Goal: Task Accomplishment & Management: Complete application form

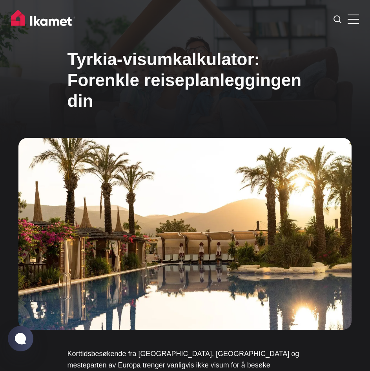
click at [352, 20] on label at bounding box center [353, 17] width 11 height 11
click at [0, 0] on input "checkbox" at bounding box center [0, 0] width 0 height 0
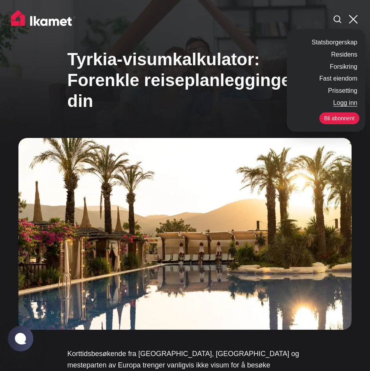
click at [338, 102] on font "Logg inn" at bounding box center [345, 102] width 24 height 7
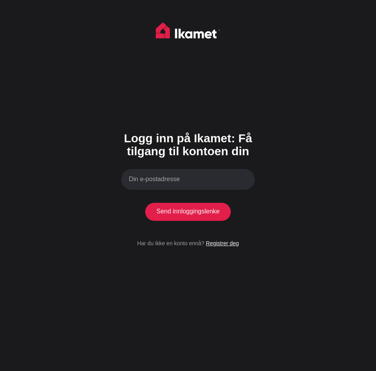
click at [214, 241] on font "Registrer deg" at bounding box center [222, 243] width 33 height 6
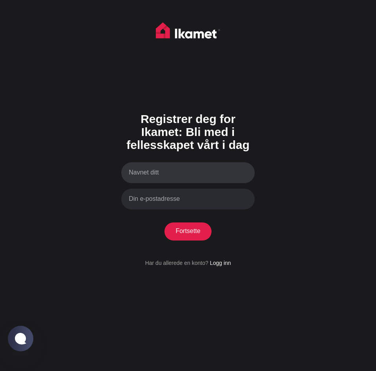
click at [159, 168] on input "Navnet ditt" at bounding box center [187, 172] width 133 height 21
type input "[PERSON_NAME] Ove [PERSON_NAME]"
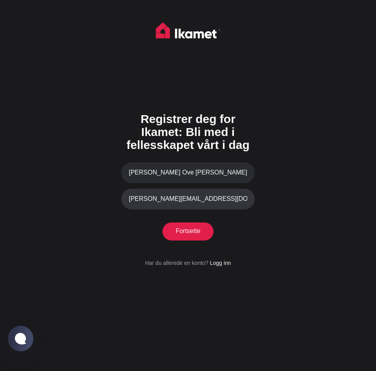
type input "[PERSON_NAME][EMAIL_ADDRESS][DOMAIN_NAME]"
click at [183, 237] on button "Fortsette" at bounding box center [187, 231] width 47 height 18
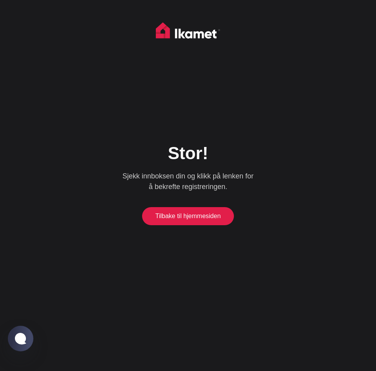
click at [188, 214] on font "Tilbake til hjemmesiden" at bounding box center [188, 215] width 66 height 7
